Goal: Find specific page/section: Find specific page/section

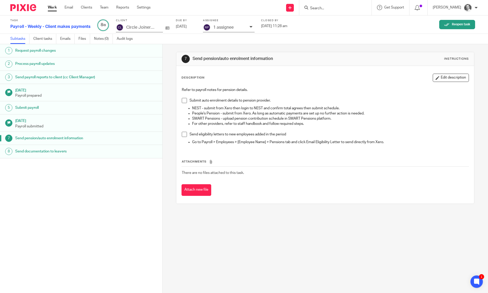
click at [332, 9] on input "Search" at bounding box center [333, 8] width 46 height 5
type input "wj"
click at [338, 26] on link at bounding box center [357, 22] width 97 height 12
click at [343, 22] on link at bounding box center [357, 22] width 97 height 12
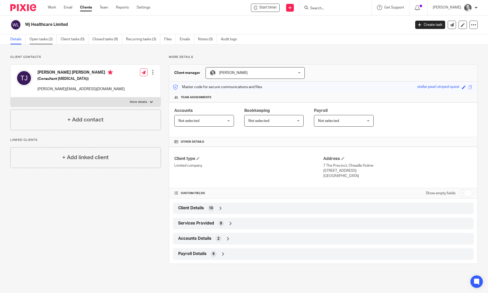
click at [48, 36] on link "Open tasks (2)" at bounding box center [42, 39] width 27 height 10
